Goal: Information Seeking & Learning: Learn about a topic

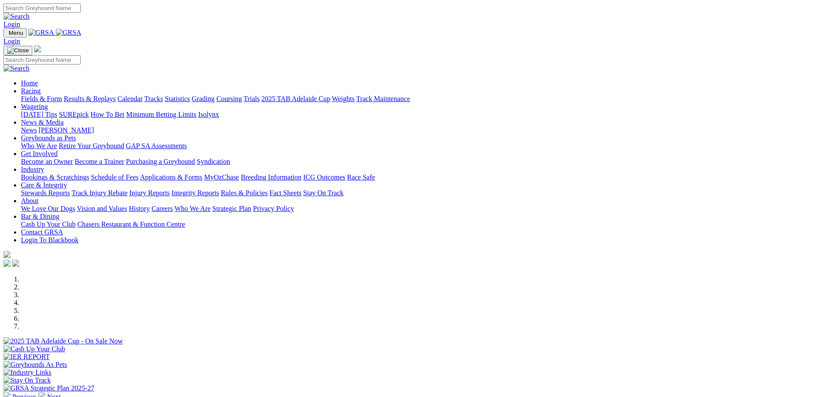
click at [41, 87] on link "Racing" at bounding box center [31, 90] width 20 height 7
click at [62, 95] on link "Fields & Form" at bounding box center [41, 98] width 41 height 7
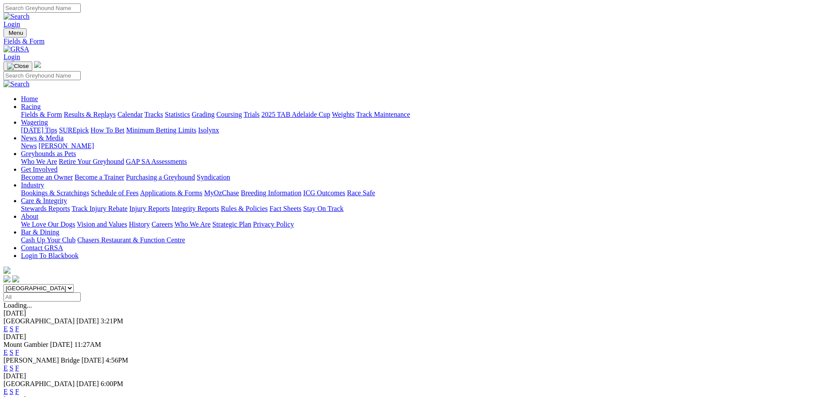
click at [74, 284] on select "South Australia New South Wales Northern Territory Queensland Tasmania Victoria…" at bounding box center [38, 288] width 70 height 8
select select "WA"
click at [74, 284] on select "South Australia New South Wales Northern Territory Queensland Tasmania Victoria…" at bounding box center [38, 288] width 70 height 8
click at [8, 325] on link "E" at bounding box center [5, 328] width 4 height 7
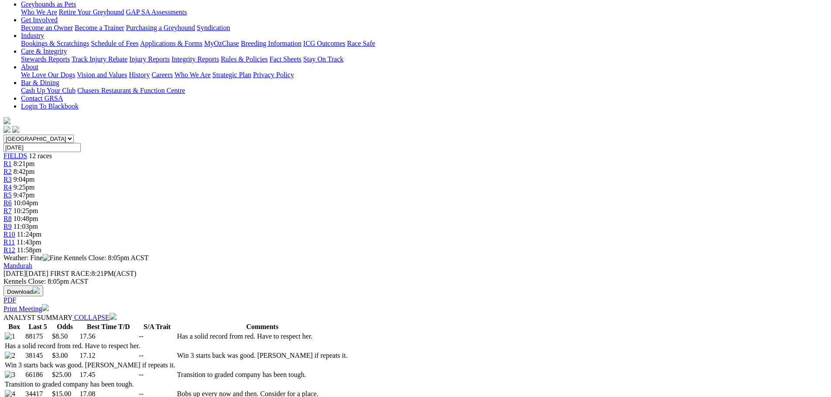
scroll to position [215, 0]
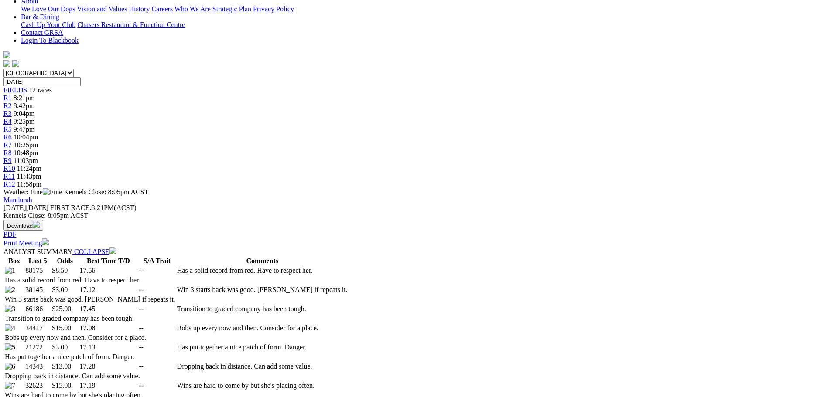
select select "all"
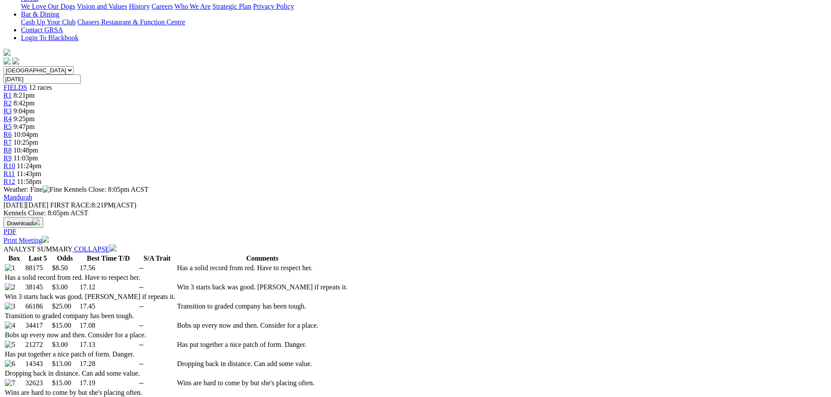
scroll to position [218, 0]
select select "20"
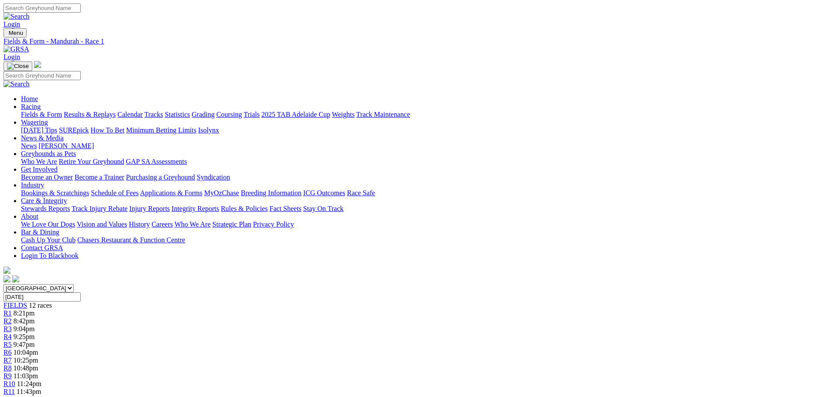
click at [35, 341] on span "9:47pm" at bounding box center [24, 344] width 21 height 7
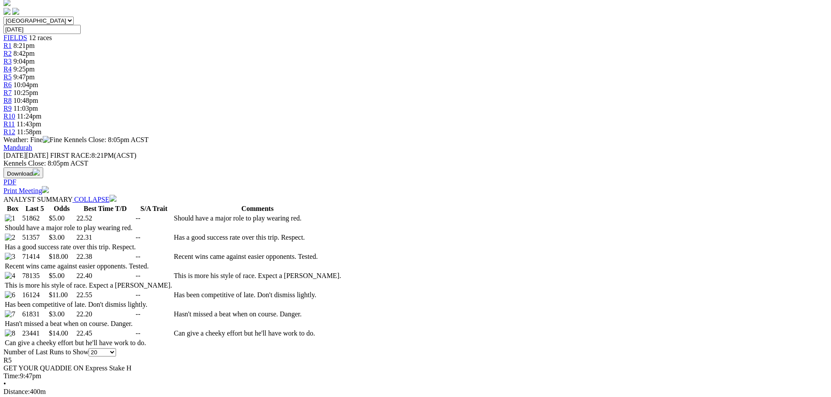
scroll to position [349, 0]
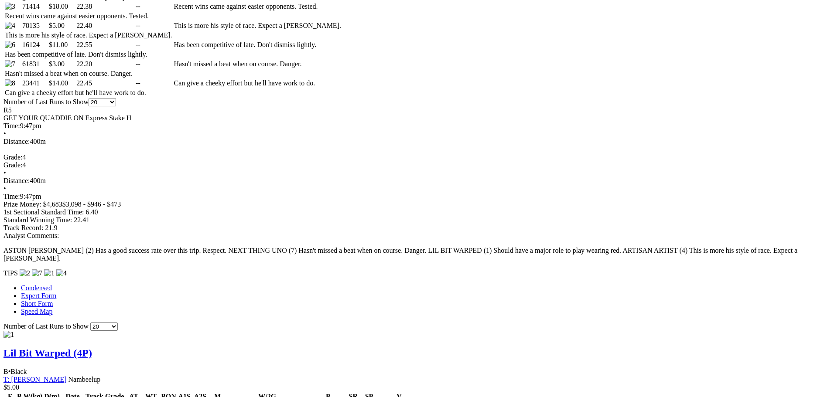
scroll to position [54, 0]
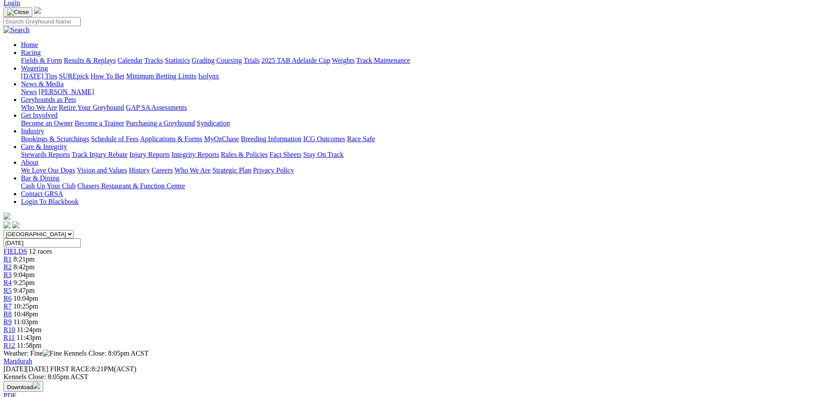
click at [81, 238] on input "Friday, 22 Aug 2025" at bounding box center [41, 242] width 77 height 9
type input "[DATE]"
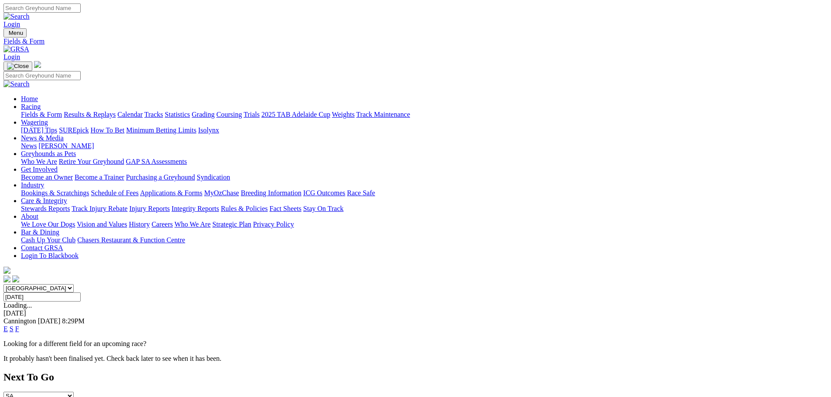
click at [8, 325] on link "E" at bounding box center [5, 328] width 4 height 7
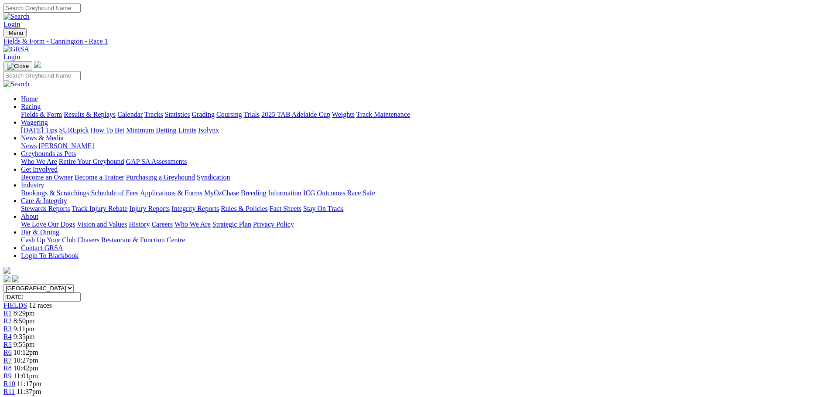
click at [38, 357] on span "10:27pm" at bounding box center [26, 360] width 25 height 7
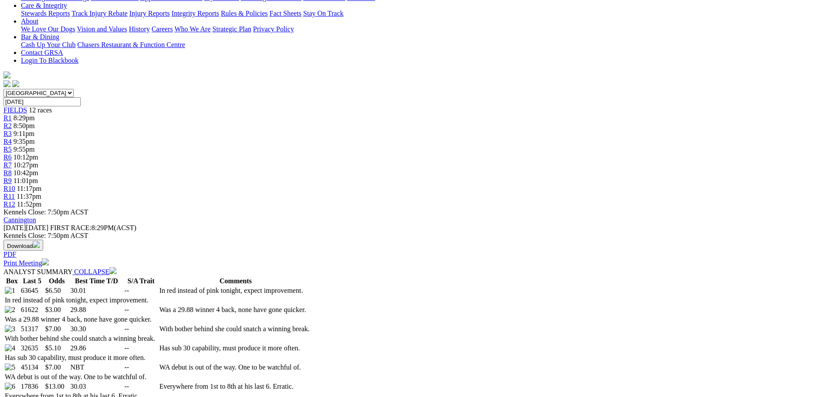
scroll to position [262, 0]
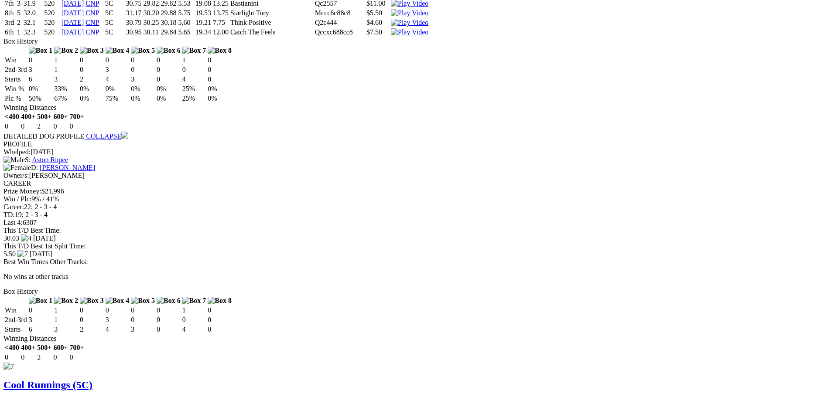
scroll to position [3575, 0]
